Goal: Task Accomplishment & Management: Use online tool/utility

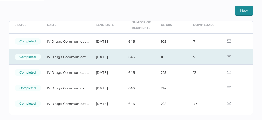
scroll to position [25, 0]
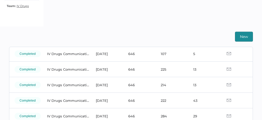
scroll to position [74, 0]
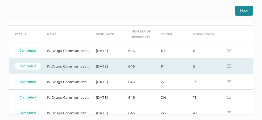
scroll to position [11, 0]
